Goal: Transaction & Acquisition: Purchase product/service

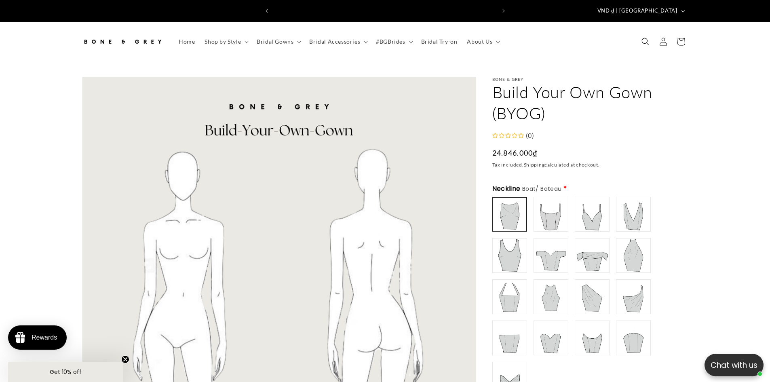
click at [554, 202] on img at bounding box center [551, 214] width 32 height 32
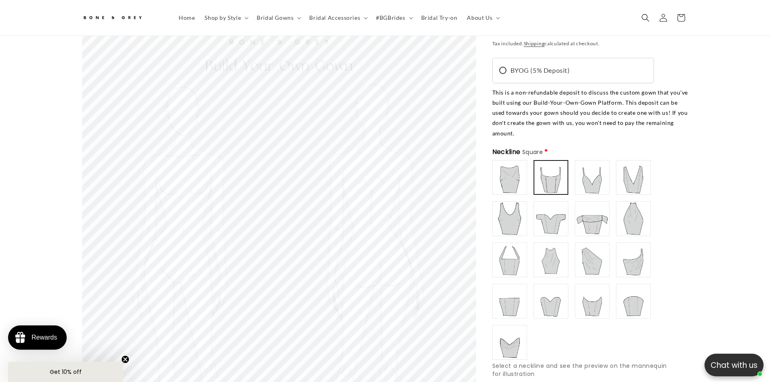
scroll to position [0, 445]
click at [544, 203] on img at bounding box center [551, 219] width 32 height 32
click at [514, 171] on img at bounding box center [510, 177] width 32 height 32
click at [516, 203] on img at bounding box center [510, 219] width 32 height 32
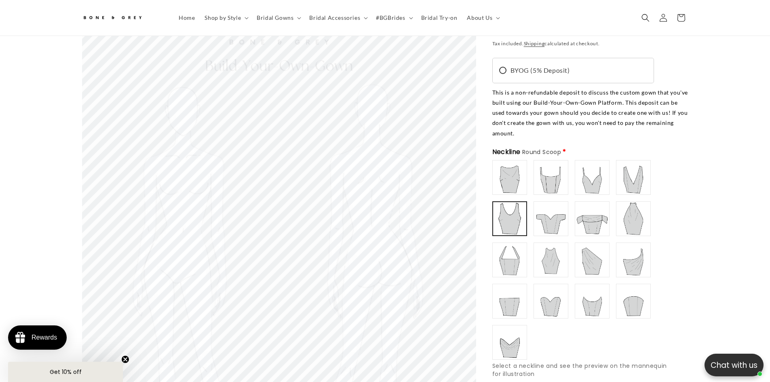
click at [511, 244] on img at bounding box center [510, 260] width 32 height 32
click at [544, 244] on img at bounding box center [551, 260] width 32 height 32
click at [519, 244] on img at bounding box center [510, 260] width 32 height 32
click at [508, 163] on img at bounding box center [510, 177] width 32 height 32
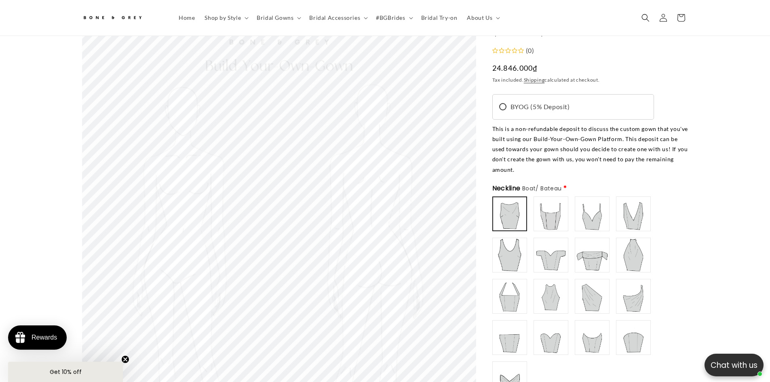
scroll to position [76, 0]
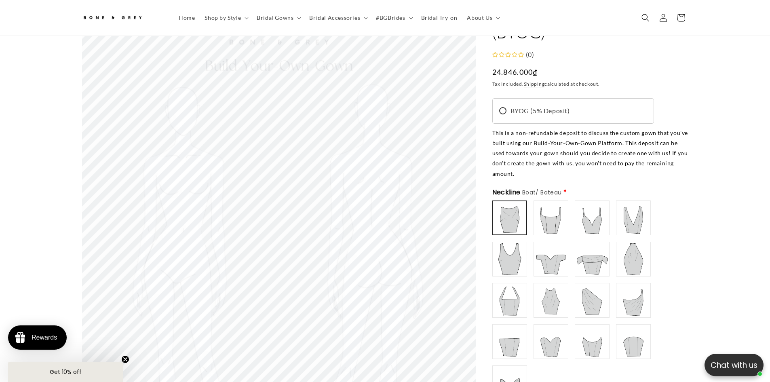
click at [548, 203] on img at bounding box center [551, 218] width 32 height 32
type input "**********"
click at [595, 202] on img at bounding box center [592, 218] width 32 height 32
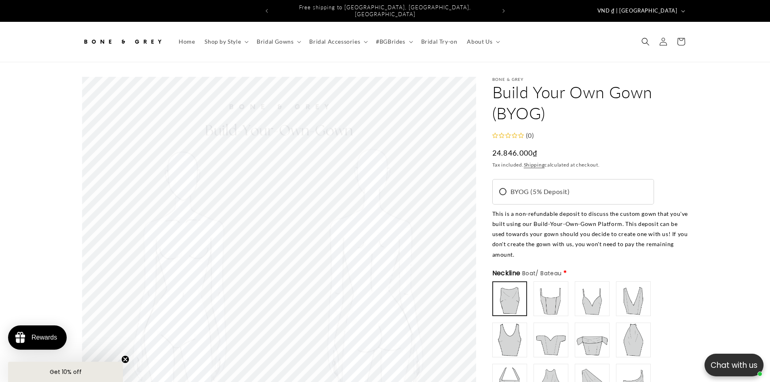
click at [542, 291] on img at bounding box center [551, 299] width 32 height 32
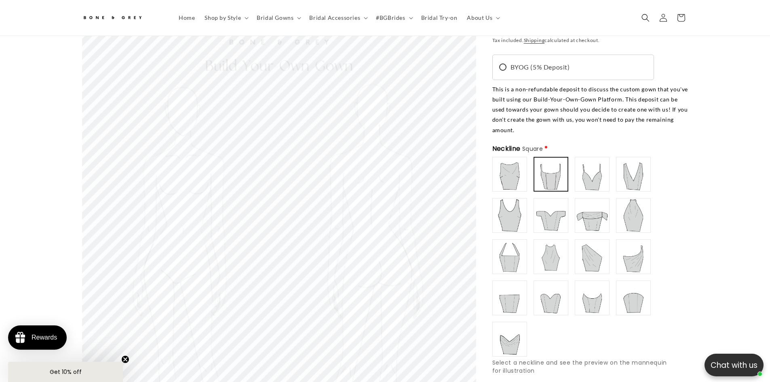
scroll to position [117, 0]
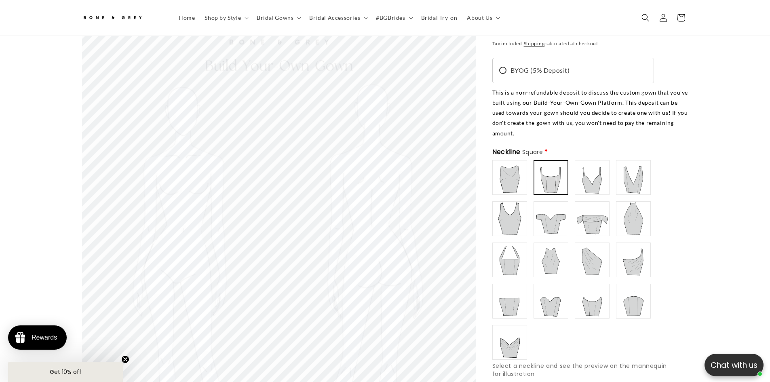
click at [593, 169] on img at bounding box center [592, 177] width 32 height 32
click at [633, 165] on img at bounding box center [633, 177] width 32 height 32
click at [512, 203] on img at bounding box center [510, 219] width 32 height 32
click at [539, 203] on img at bounding box center [551, 219] width 32 height 32
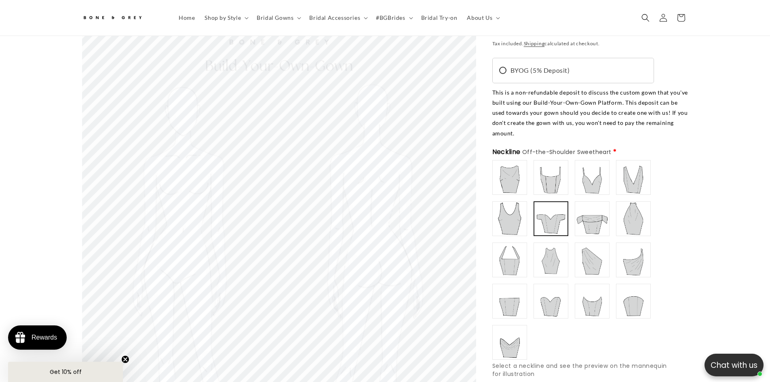
click at [597, 203] on img at bounding box center [592, 219] width 32 height 32
click at [511, 203] on img at bounding box center [510, 219] width 32 height 32
click at [631, 166] on img at bounding box center [633, 177] width 32 height 32
click at [601, 169] on img at bounding box center [592, 177] width 32 height 32
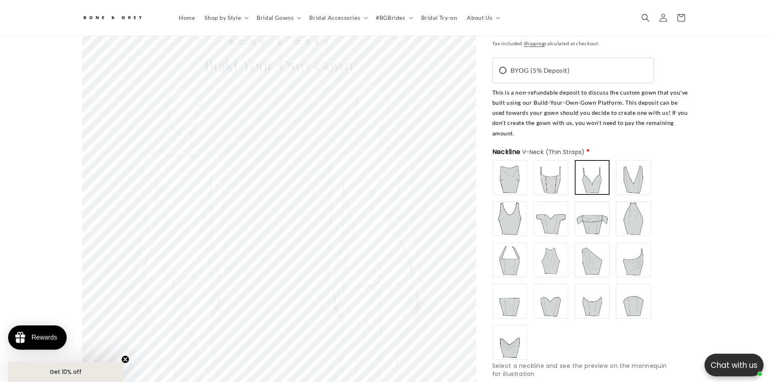
click at [551, 168] on img at bounding box center [551, 177] width 32 height 32
click at [514, 165] on img at bounding box center [510, 177] width 32 height 32
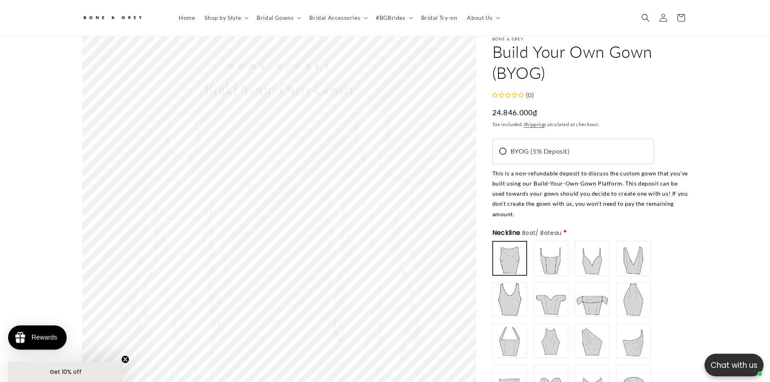
scroll to position [157, 0]
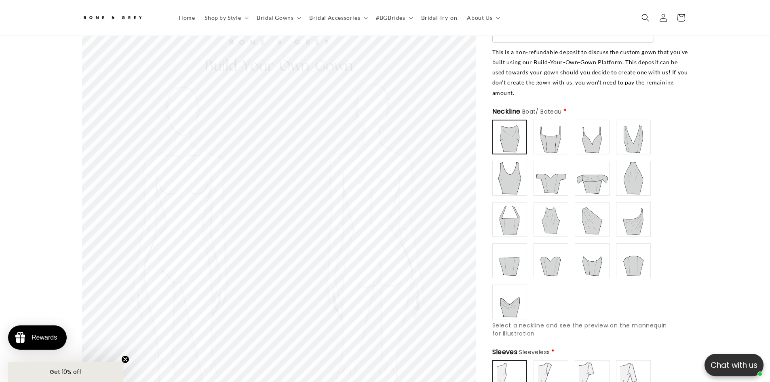
click at [555, 203] on img at bounding box center [551, 219] width 32 height 32
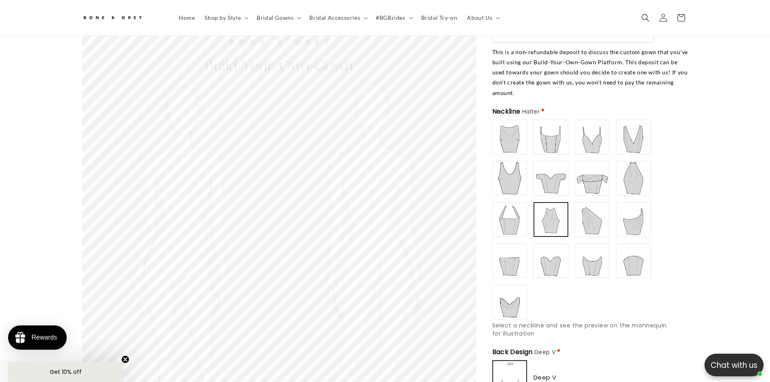
scroll to position [0, 222]
click at [588, 203] on img at bounding box center [592, 219] width 32 height 32
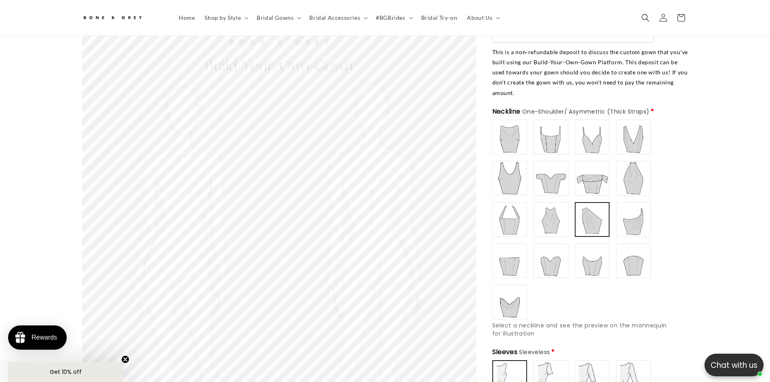
click at [516, 215] on img at bounding box center [510, 219] width 32 height 32
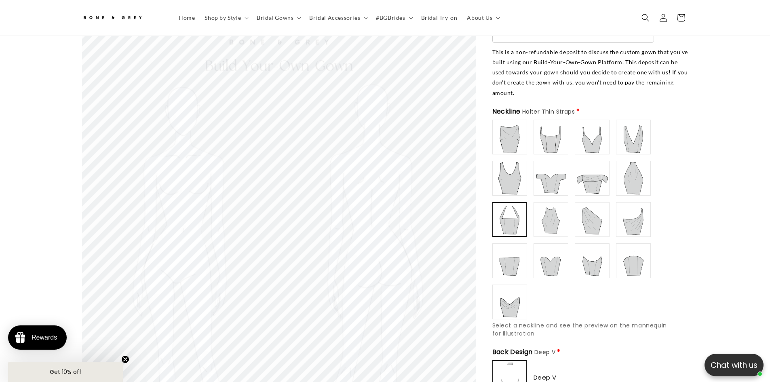
scroll to position [0, 445]
click at [507, 245] on img at bounding box center [510, 261] width 32 height 32
click at [545, 245] on img at bounding box center [551, 261] width 32 height 32
click at [591, 245] on img at bounding box center [592, 261] width 32 height 32
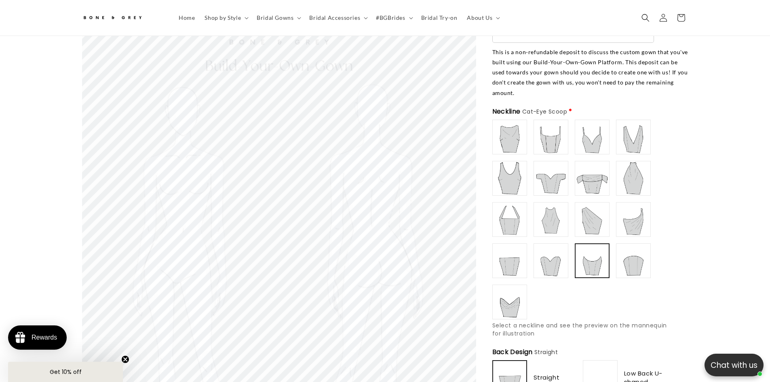
click at [625, 245] on img at bounding box center [633, 261] width 32 height 32
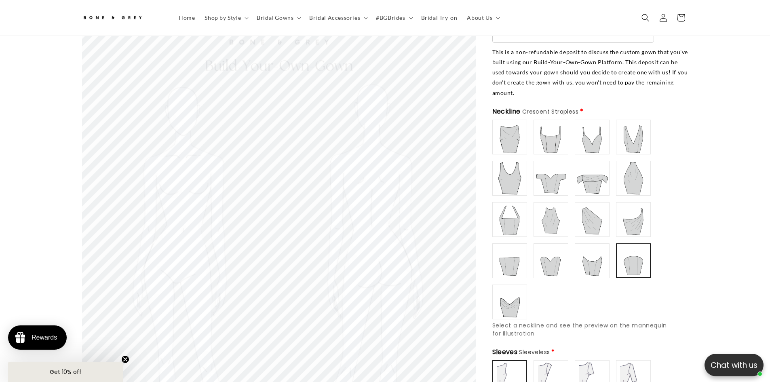
type input "**********"
click at [509, 286] on img at bounding box center [510, 302] width 32 height 32
